Goal: Task Accomplishment & Management: Use online tool/utility

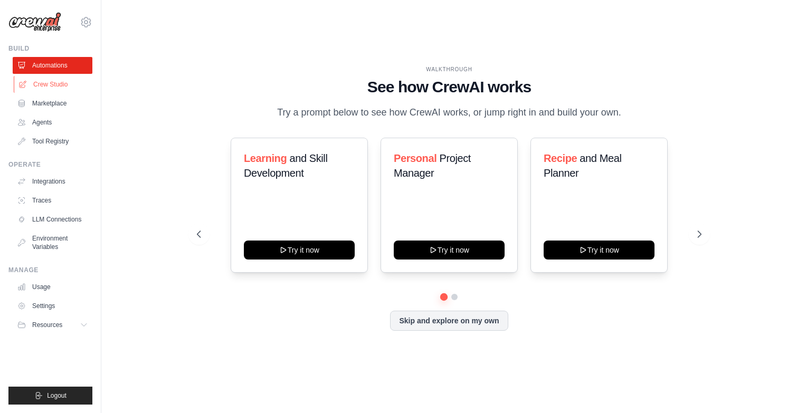
click at [58, 83] on link "Crew Studio" at bounding box center [54, 84] width 80 height 17
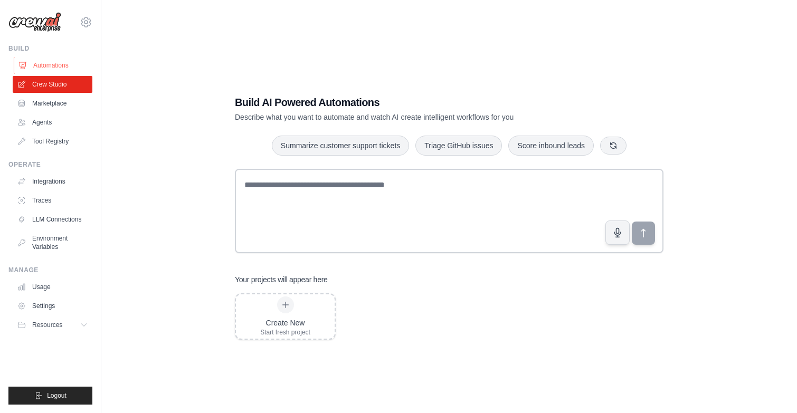
click at [61, 62] on link "Automations" at bounding box center [54, 65] width 80 height 17
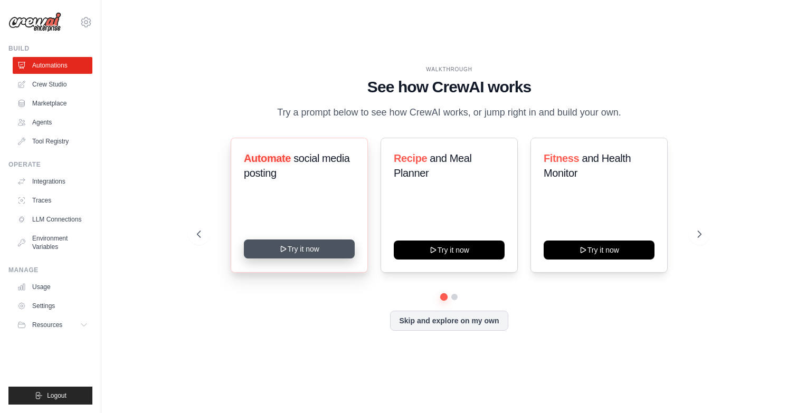
click at [310, 245] on button "Try it now" at bounding box center [299, 249] width 111 height 19
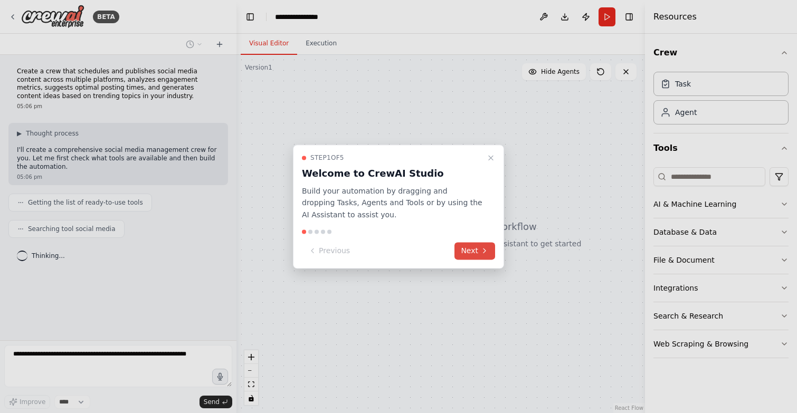
click at [481, 248] on icon at bounding box center [484, 251] width 8 height 8
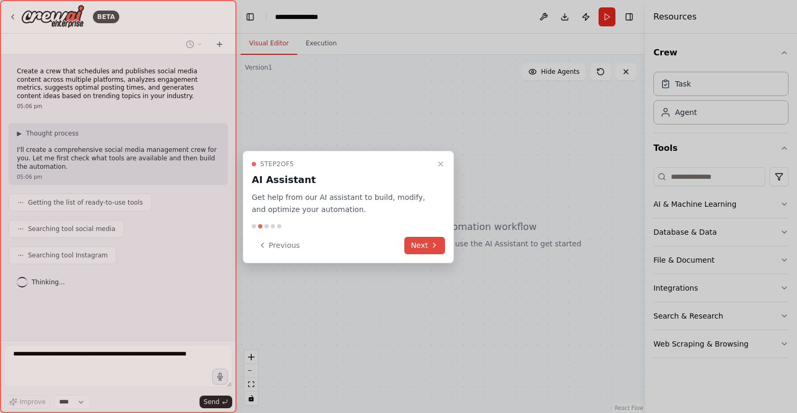
click at [427, 242] on button "Next" at bounding box center [424, 245] width 41 height 17
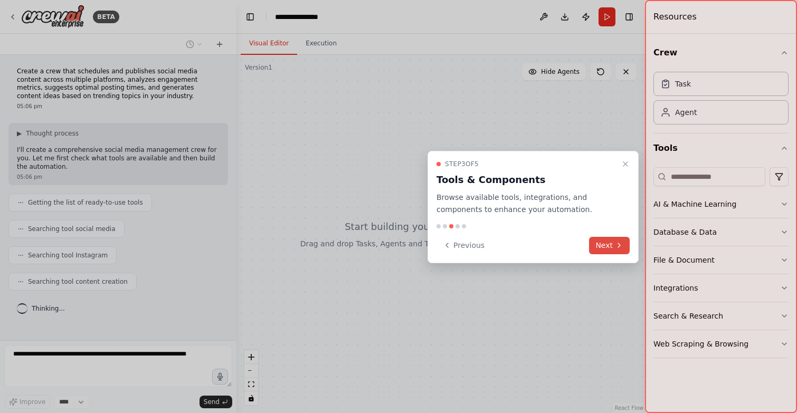
click at [611, 245] on button "Next" at bounding box center [609, 245] width 41 height 17
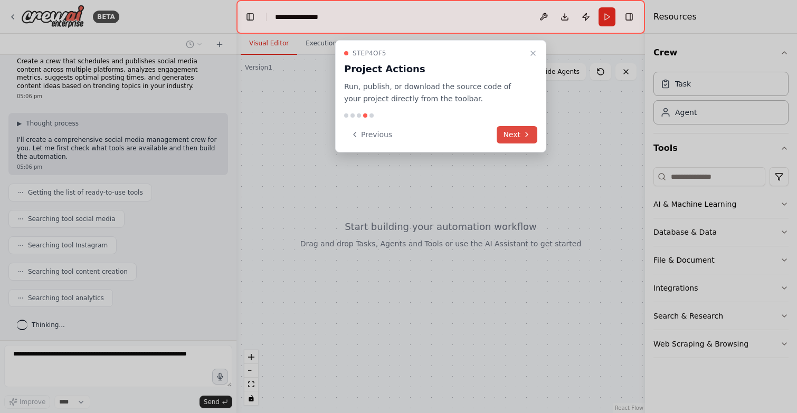
scroll to position [36, 0]
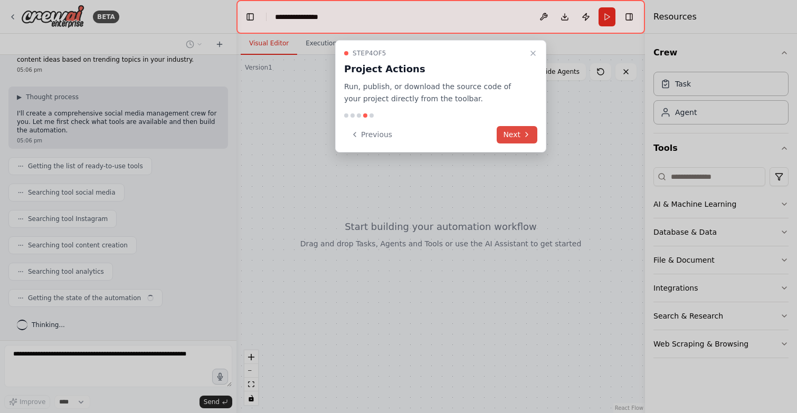
click at [521, 135] on button "Next" at bounding box center [517, 134] width 41 height 17
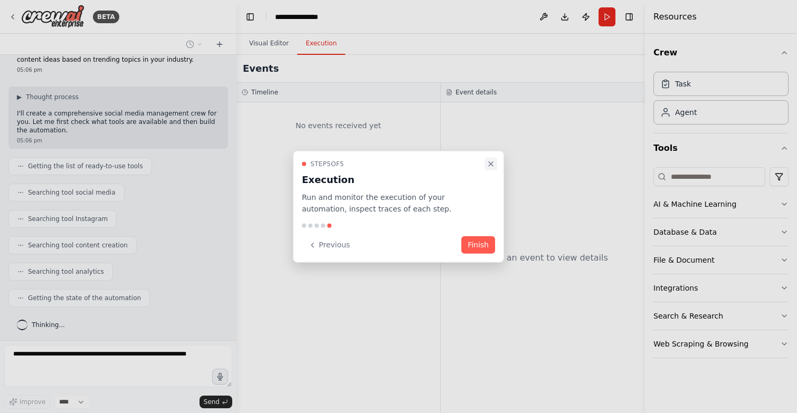
click at [493, 160] on icon "Close walkthrough" at bounding box center [491, 163] width 8 height 8
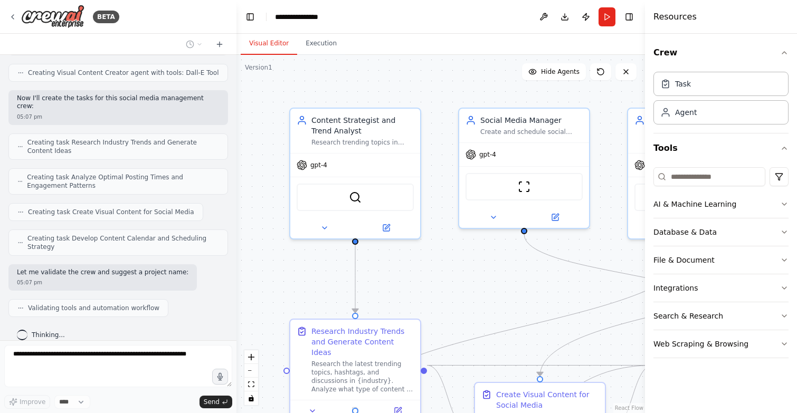
scroll to position [488, 0]
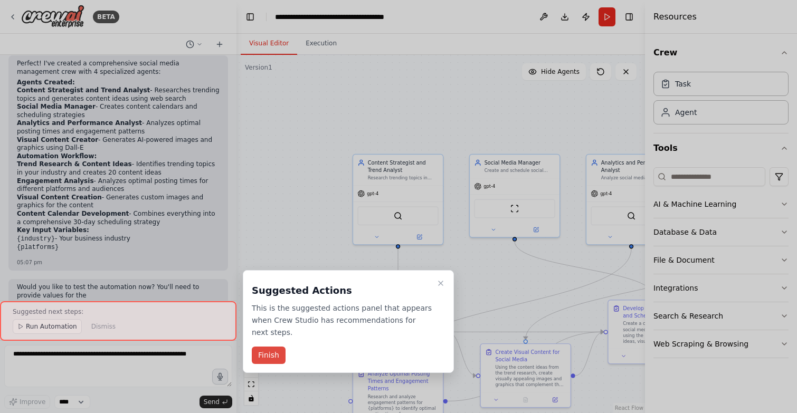
click at [267, 352] on button "Finish" at bounding box center [269, 355] width 34 height 17
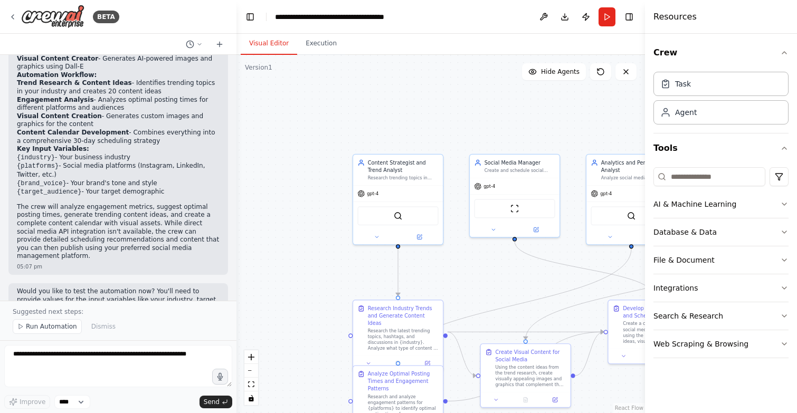
scroll to position [0, 0]
click at [49, 327] on span "Run Automation" at bounding box center [51, 327] width 51 height 8
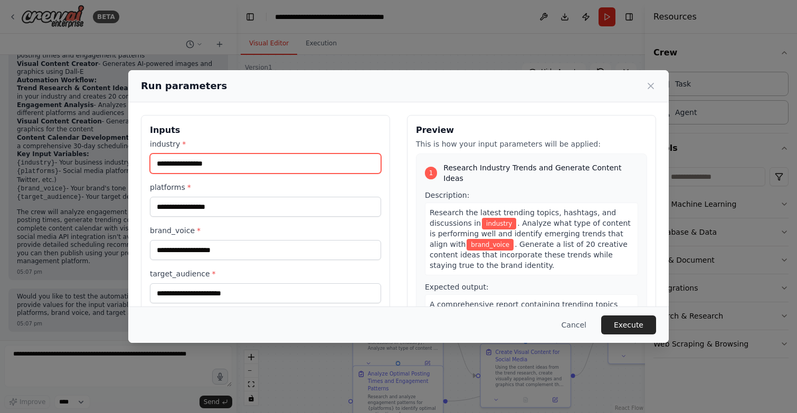
click at [220, 164] on input "industry *" at bounding box center [265, 164] width 231 height 20
type input "**********"
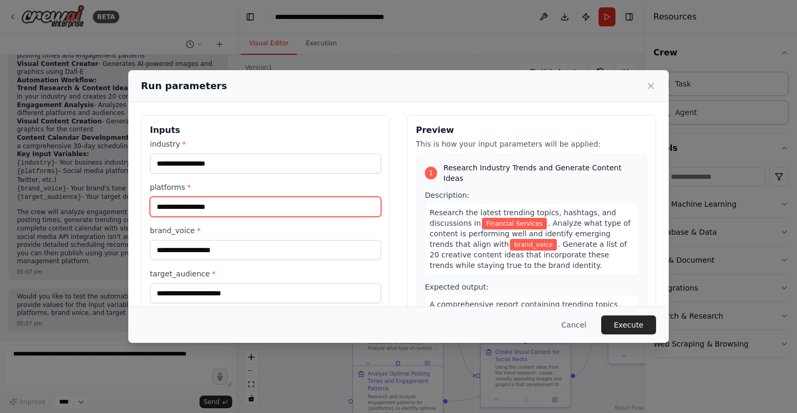
click at [230, 201] on input "platforms *" at bounding box center [265, 207] width 231 height 20
type input "********"
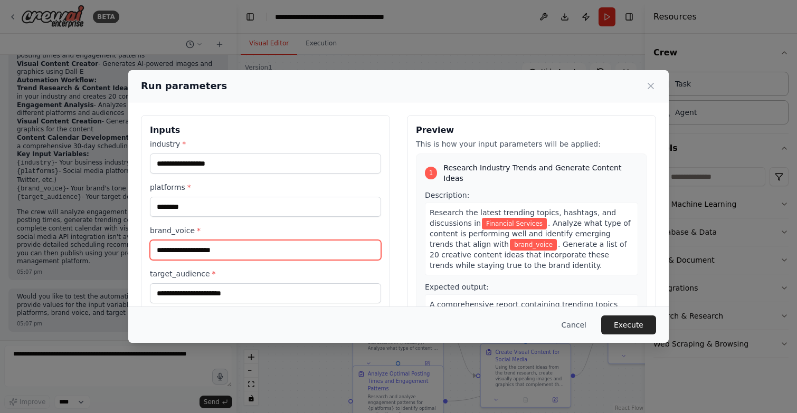
click at [279, 250] on input "brand_voice *" at bounding box center [265, 250] width 231 height 20
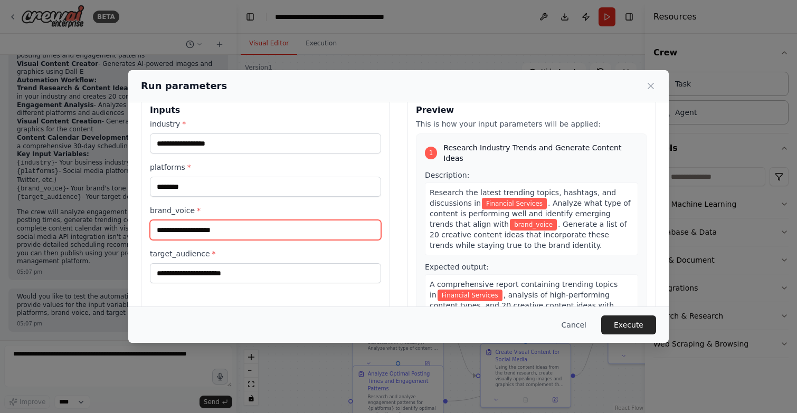
scroll to position [33, 0]
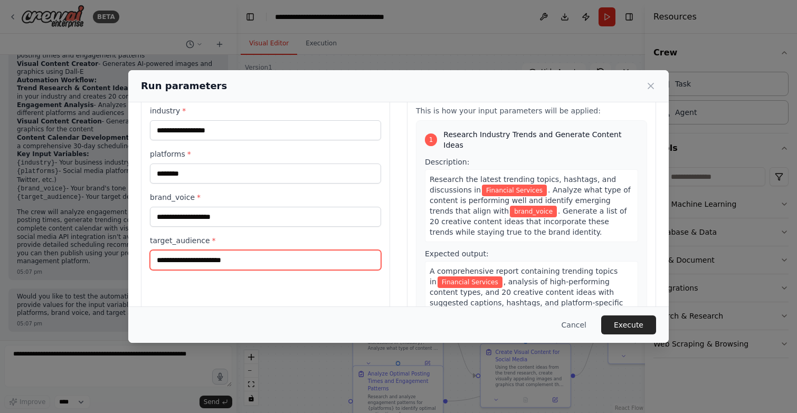
click at [295, 259] on input "target_audience *" at bounding box center [265, 260] width 231 height 20
type input "***"
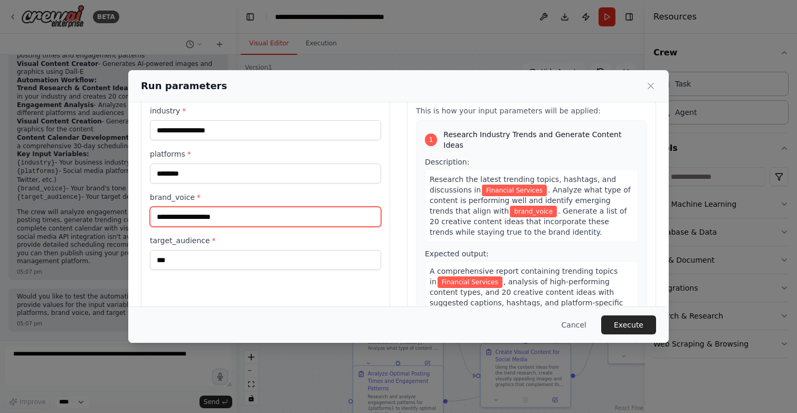
click at [251, 219] on input "brand_voice *" at bounding box center [265, 217] width 231 height 20
type input "*"
type input "*********"
